Goal: Information Seeking & Learning: Check status

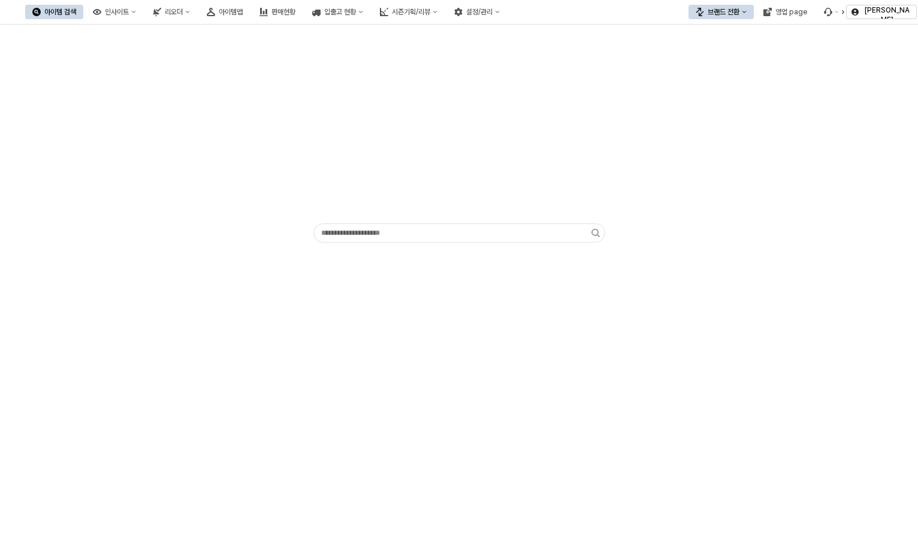
click at [460, 219] on img "App Frame" at bounding box center [460, 151] width 0 height 139
click at [406, 227] on input "App Frame" at bounding box center [453, 233] width 278 height 18
paste input "*********"
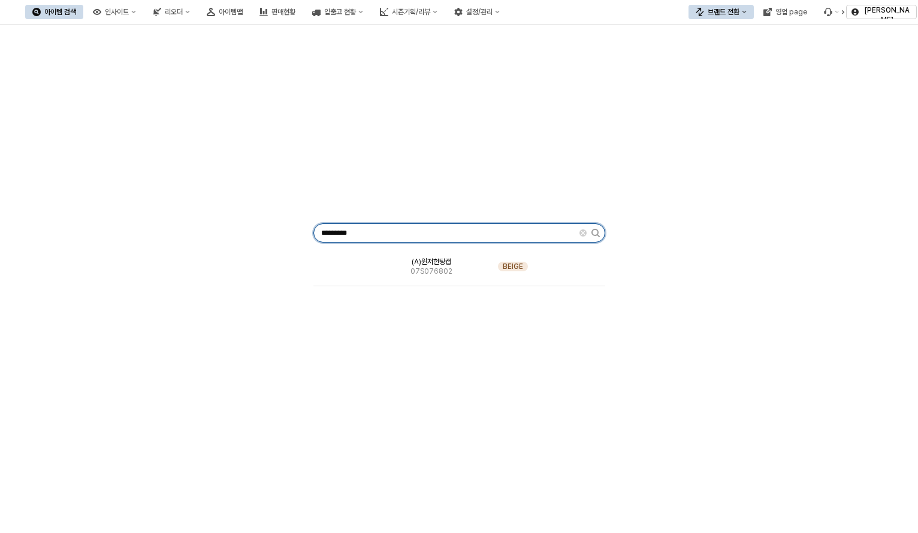
type input "*********"
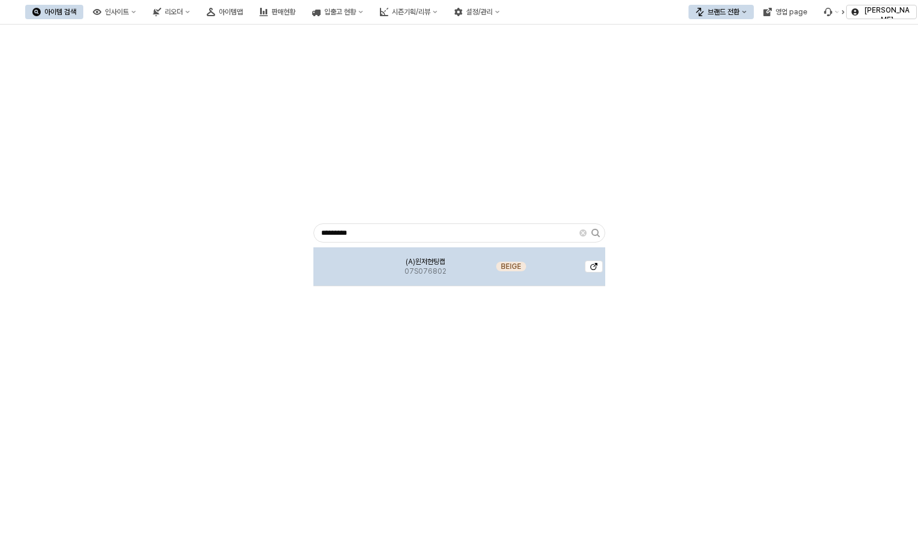
click at [477, 292] on div "(A)윈저헌팅캡 07S076802 BEIGE" at bounding box center [459, 339] width 292 height 182
click at [487, 271] on div "BEIGE" at bounding box center [511, 267] width 80 height 39
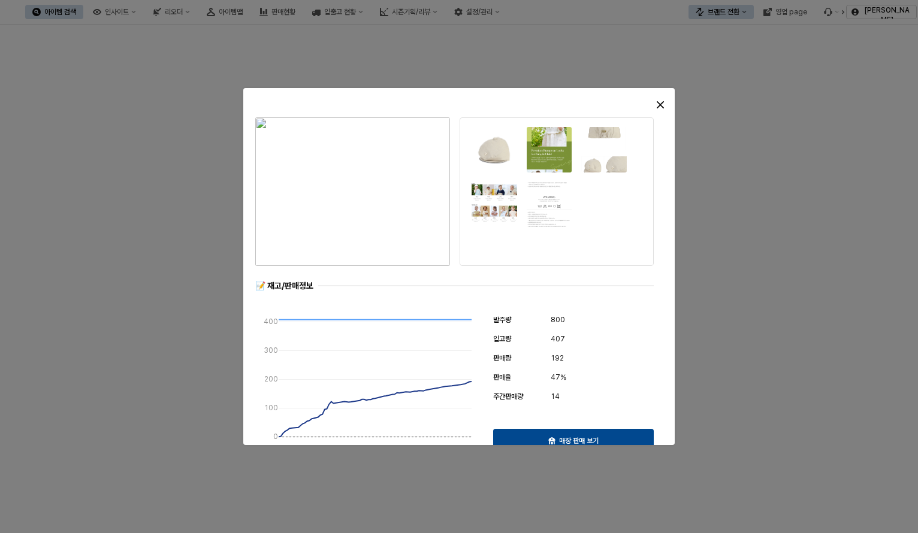
scroll to position [120, 0]
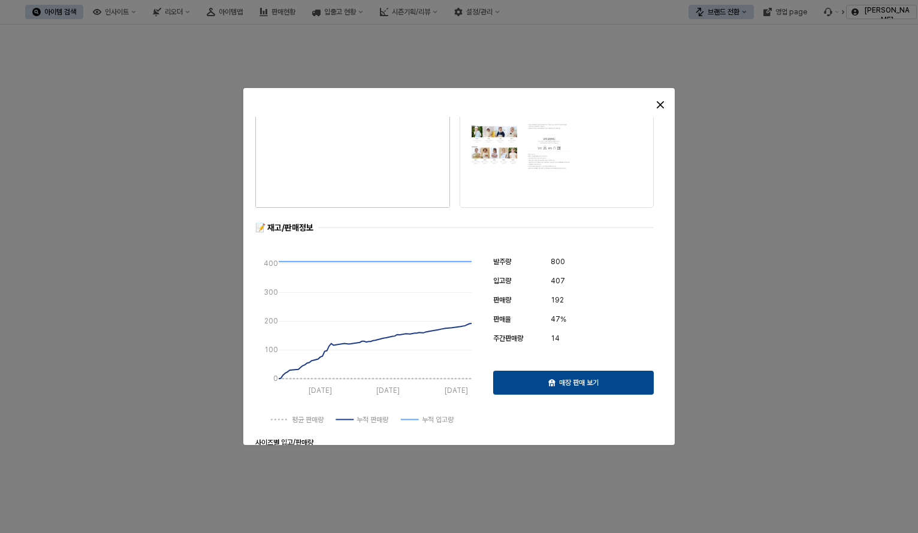
click at [597, 299] on div "192" at bounding box center [602, 300] width 103 height 14
click at [571, 266] on div "800" at bounding box center [602, 262] width 103 height 14
click at [601, 382] on div "매장 판매 보기" at bounding box center [574, 383] width 150 height 23
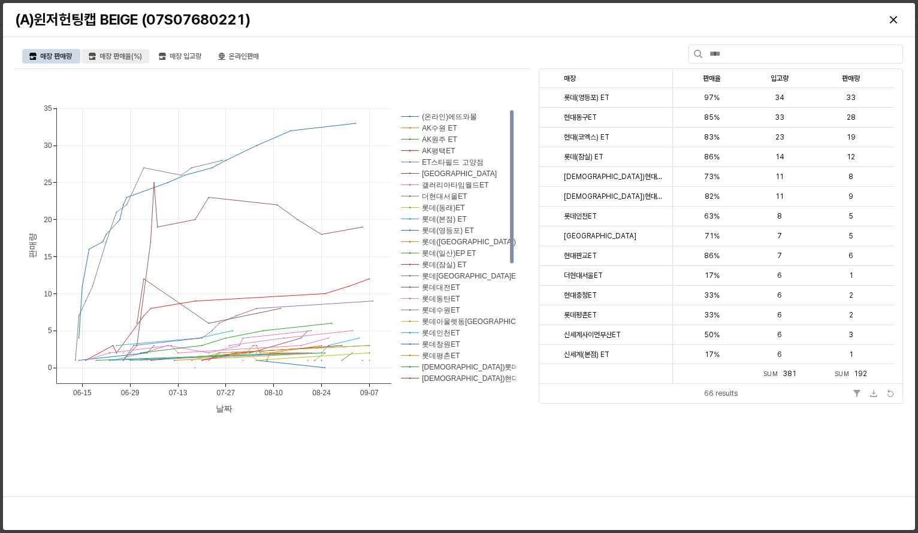
click at [124, 60] on div "매장 판매율(%)" at bounding box center [121, 56] width 43 height 14
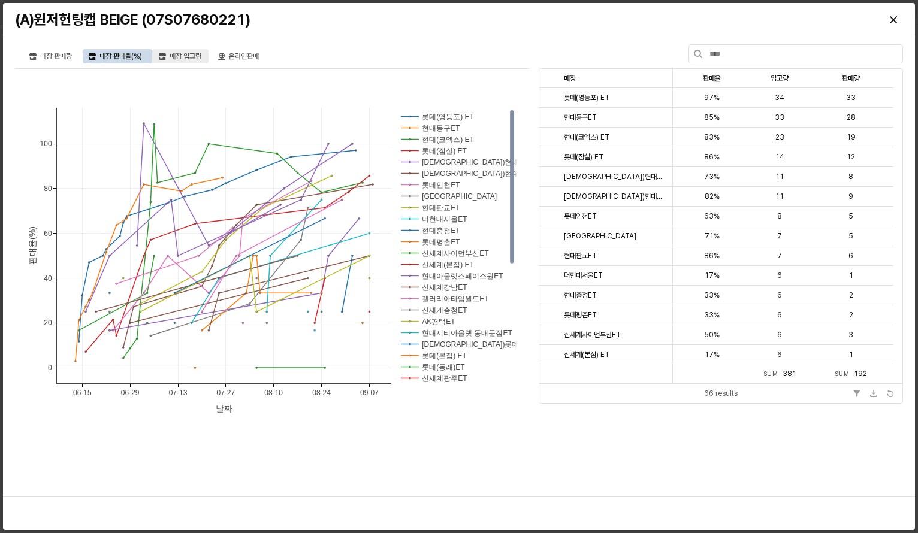
click at [186, 54] on div "매장 입고량" at bounding box center [186, 56] width 32 height 14
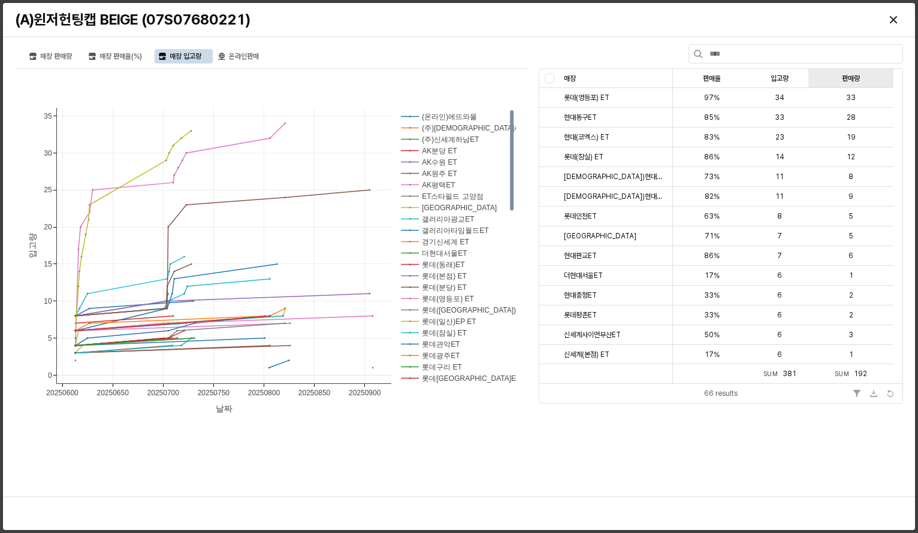
click at [858, 74] on div "판매량 판매량" at bounding box center [851, 78] width 85 height 19
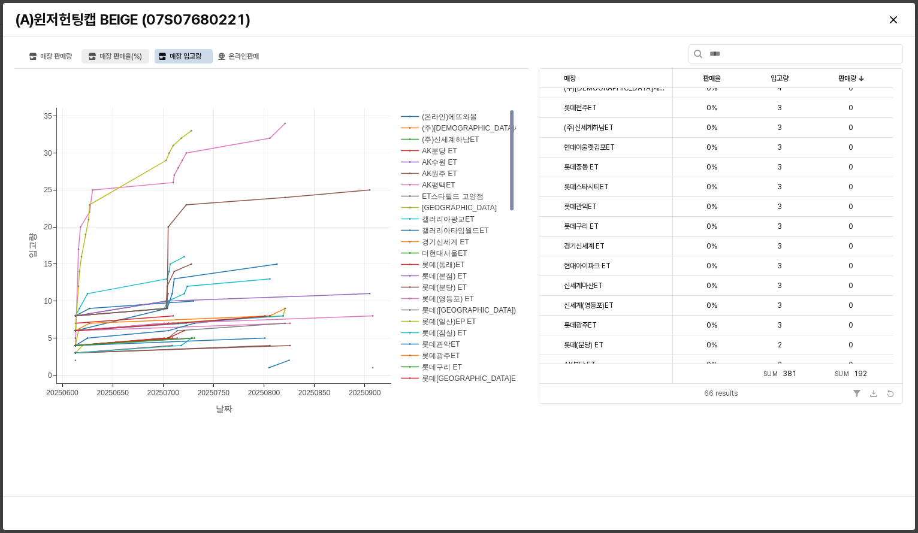
click at [116, 53] on div "매장 판매율(%)" at bounding box center [121, 56] width 43 height 14
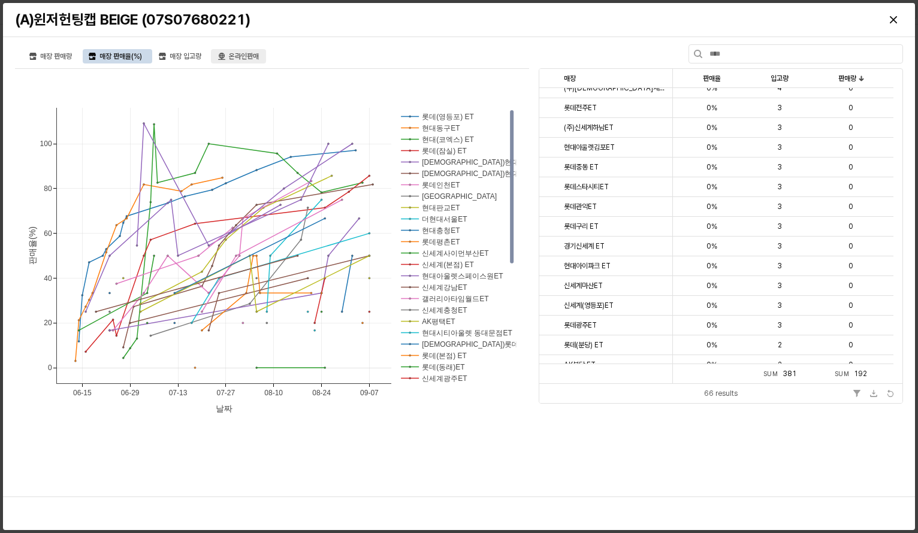
click at [252, 50] on div "온라인판매" at bounding box center [244, 56] width 30 height 14
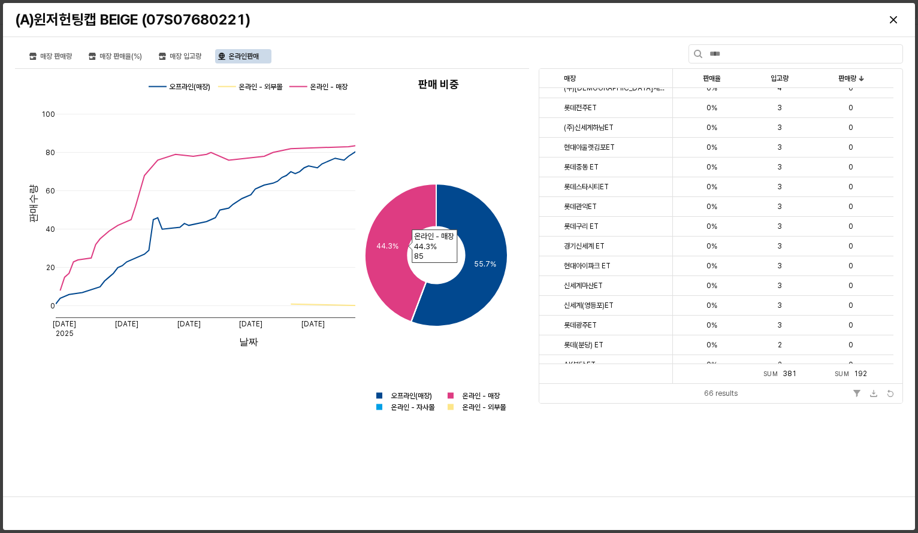
click at [397, 257] on icon at bounding box center [400, 253] width 71 height 138
click at [458, 294] on icon at bounding box center [459, 255] width 97 height 143
click at [468, 218] on icon at bounding box center [459, 255] width 97 height 143
drag, startPoint x: 468, startPoint y: 218, endPoint x: 203, endPoint y: 80, distance: 298.4
click at [468, 218] on icon at bounding box center [459, 255] width 97 height 143
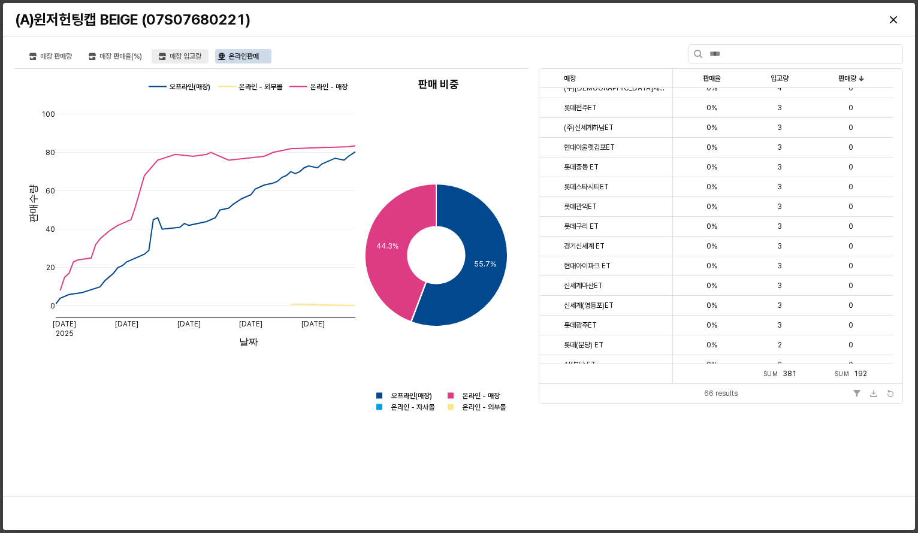
click at [166, 56] on icon "매장 입고량" at bounding box center [162, 55] width 7 height 4
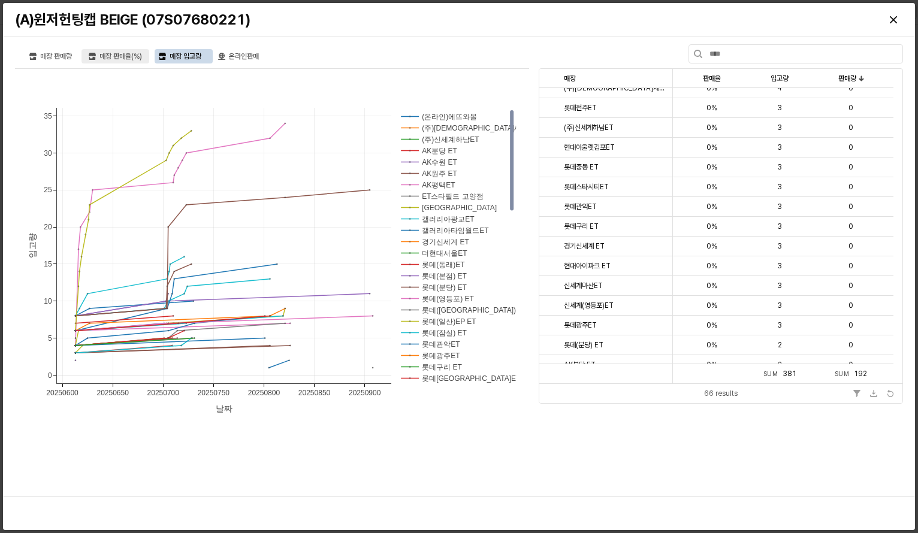
click at [107, 55] on div "매장 판매율(%)" at bounding box center [121, 56] width 43 height 14
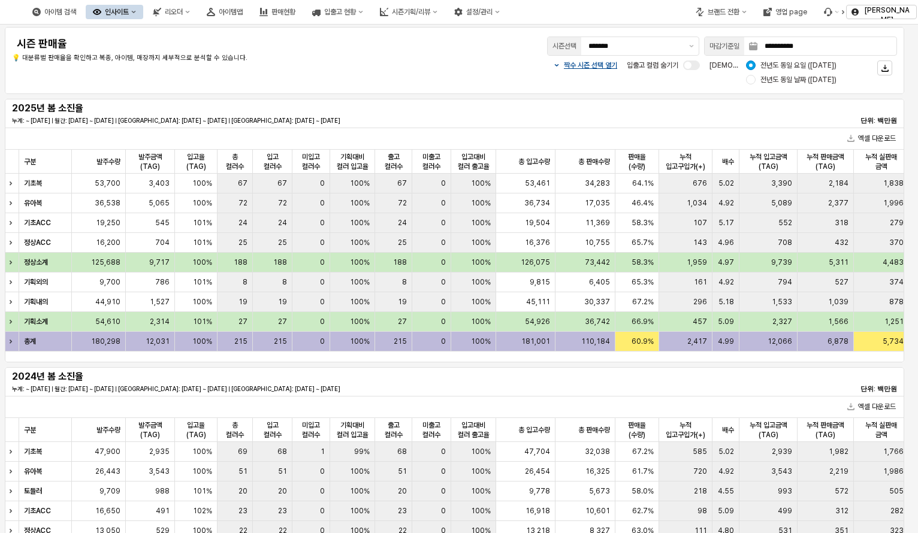
scroll to position [131, 0]
